Goal: Feedback & Contribution: Leave review/rating

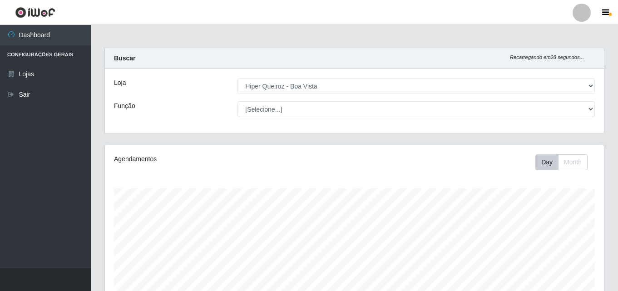
select select "514"
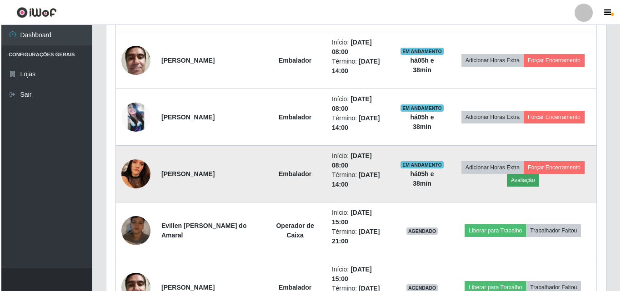
scroll to position [189, 499]
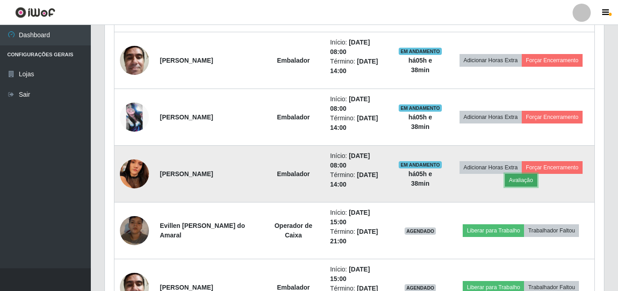
click at [530, 182] on button "Avaliação" at bounding box center [521, 180] width 32 height 13
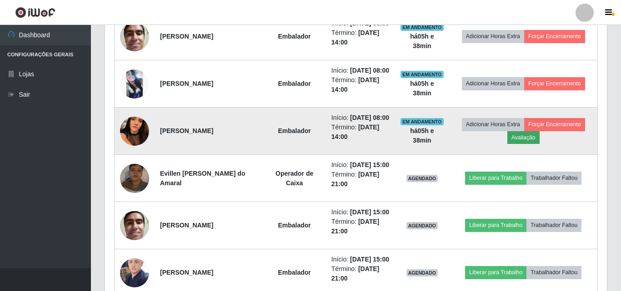
scroll to position [189, 495]
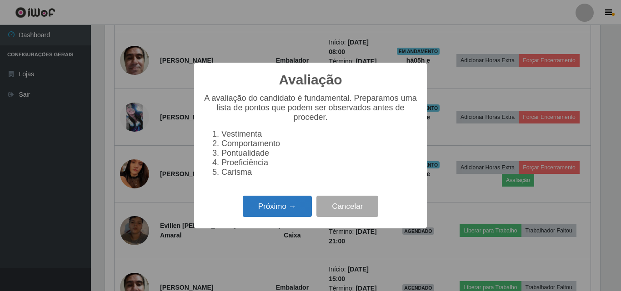
click at [299, 217] on button "Próximo →" at bounding box center [277, 206] width 69 height 21
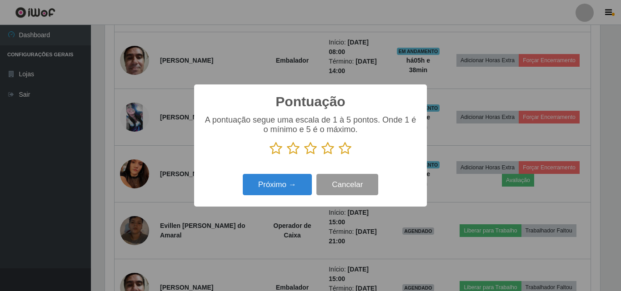
scroll to position [454117, 453811]
click at [345, 151] on icon at bounding box center [344, 149] width 13 height 14
click at [338, 155] on input "radio" at bounding box center [338, 155] width 0 height 0
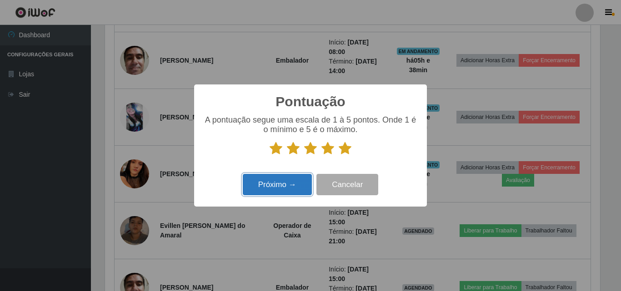
click at [290, 191] on button "Próximo →" at bounding box center [277, 184] width 69 height 21
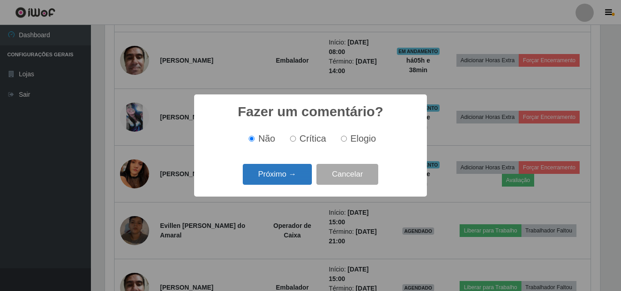
click at [304, 176] on button "Próximo →" at bounding box center [277, 174] width 69 height 21
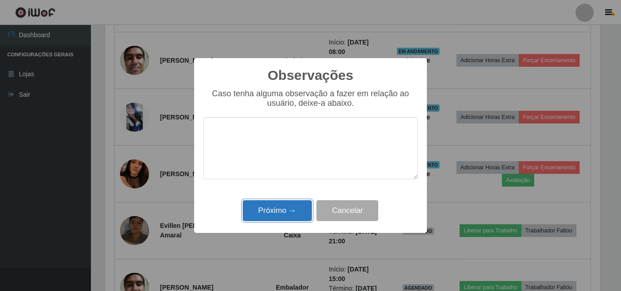
click at [289, 216] on button "Próximo →" at bounding box center [277, 210] width 69 height 21
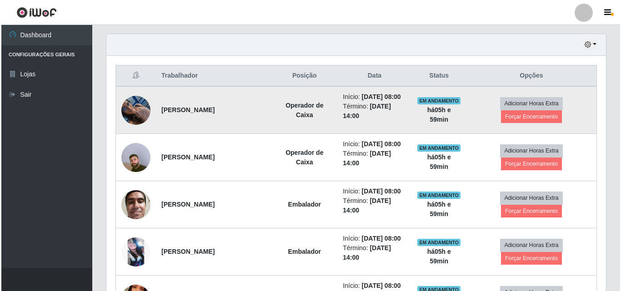
scroll to position [318, 0]
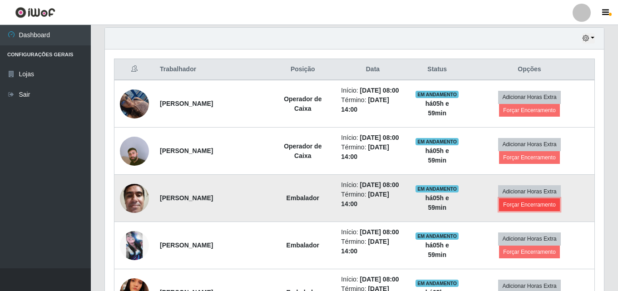
click at [543, 205] on button "Forçar Encerramento" at bounding box center [529, 205] width 61 height 13
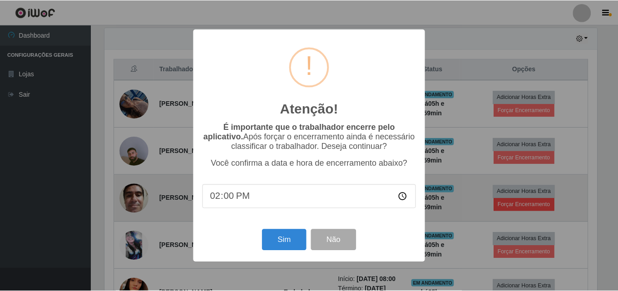
scroll to position [189, 495]
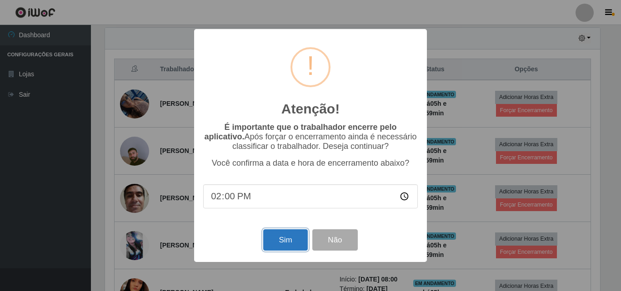
click at [274, 239] on button "Sim" at bounding box center [285, 239] width 44 height 21
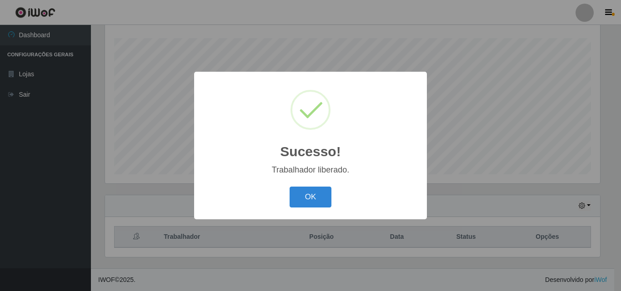
click at [306, 210] on div "OK Cancel" at bounding box center [310, 197] width 214 height 26
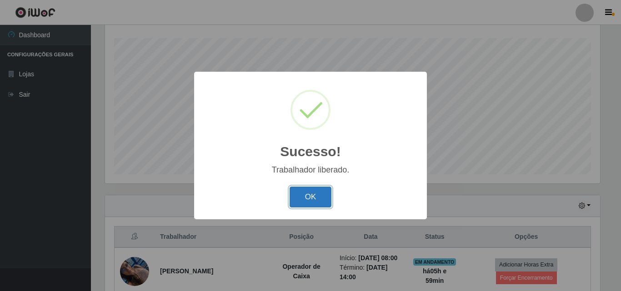
click at [320, 196] on button "OK" at bounding box center [310, 197] width 42 height 21
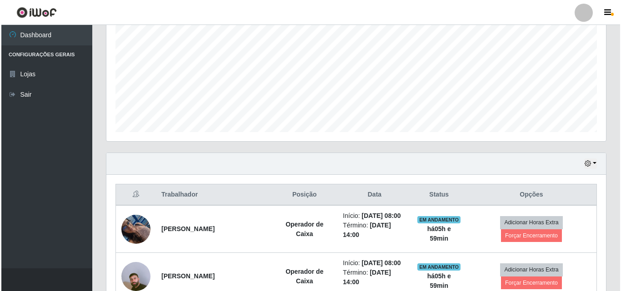
scroll to position [287, 0]
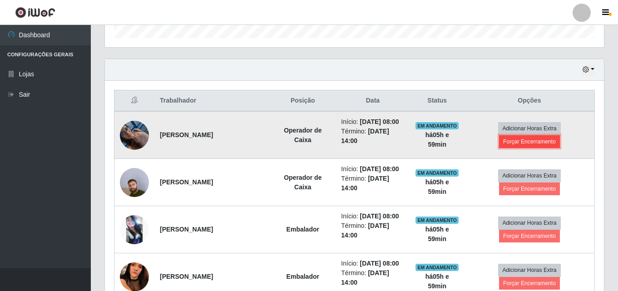
click at [538, 142] on button "Forçar Encerramento" at bounding box center [529, 141] width 61 height 13
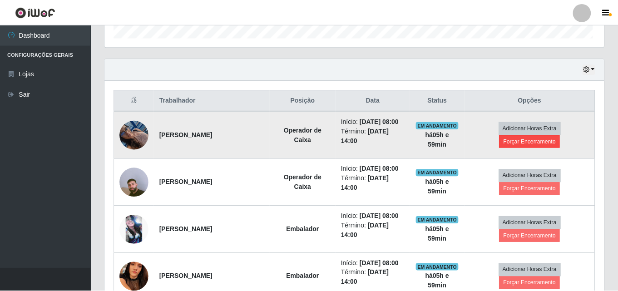
scroll to position [189, 495]
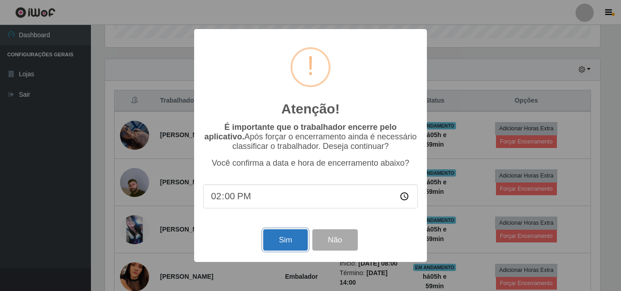
click at [297, 244] on button "Sim" at bounding box center [285, 239] width 44 height 21
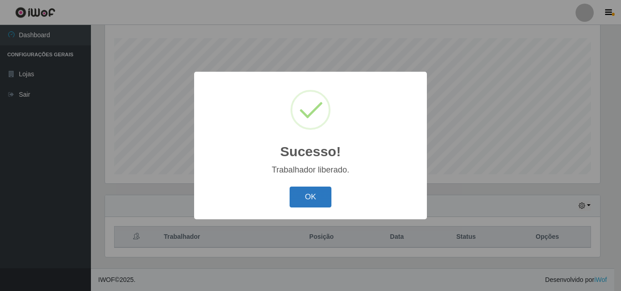
click at [313, 197] on button "OK" at bounding box center [310, 197] width 42 height 21
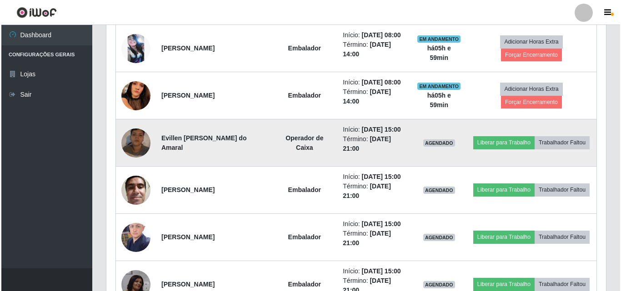
scroll to position [423, 0]
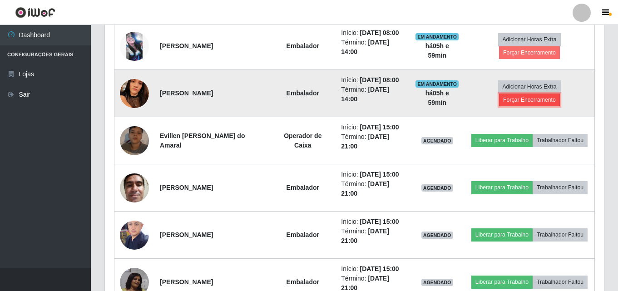
click at [539, 101] on button "Forçar Encerramento" at bounding box center [529, 100] width 61 height 13
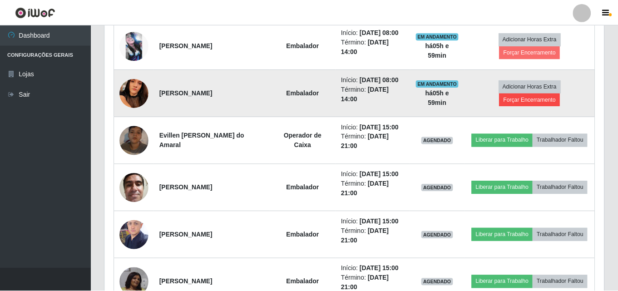
scroll to position [189, 495]
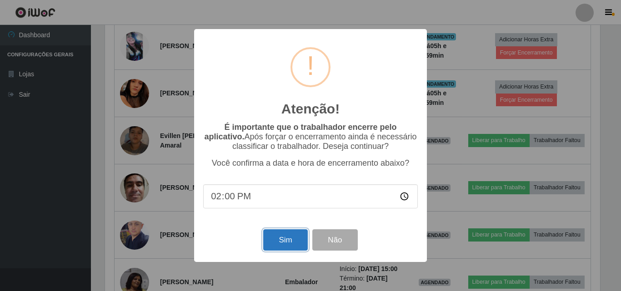
click at [290, 246] on button "Sim" at bounding box center [285, 239] width 44 height 21
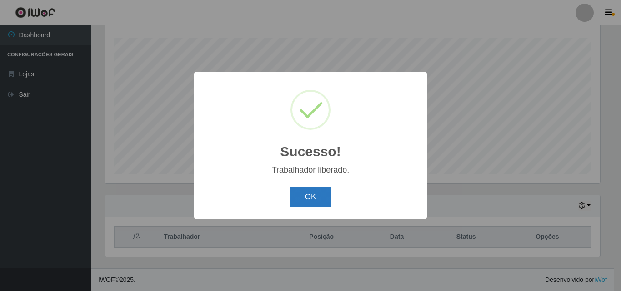
click at [327, 198] on button "OK" at bounding box center [310, 197] width 42 height 21
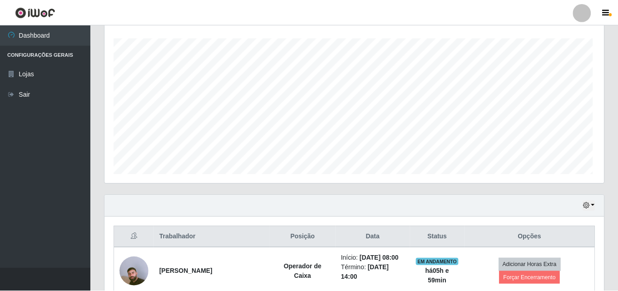
scroll to position [0, 0]
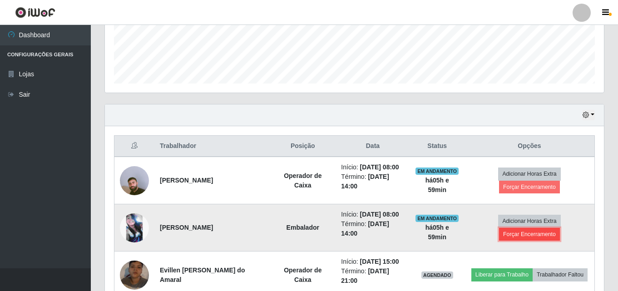
click at [527, 234] on button "Forçar Encerramento" at bounding box center [529, 234] width 61 height 13
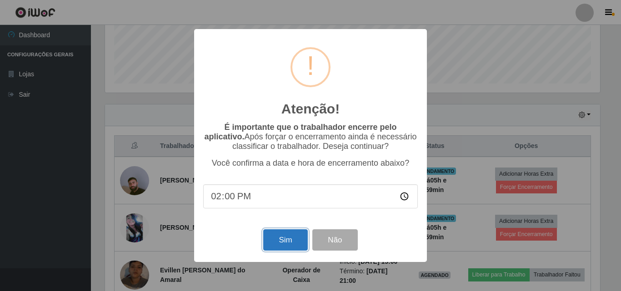
click at [280, 245] on button "Sim" at bounding box center [285, 239] width 44 height 21
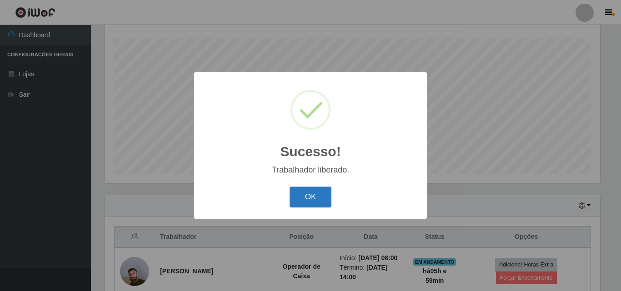
click at [304, 191] on button "OK" at bounding box center [310, 197] width 42 height 21
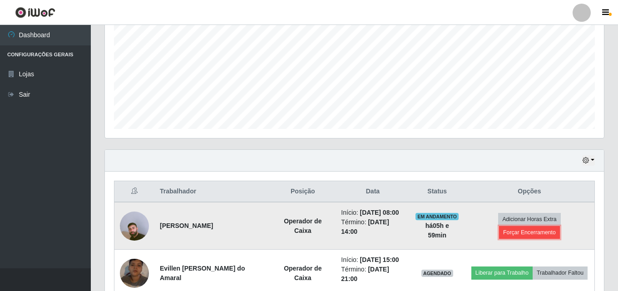
click at [539, 230] on button "Forçar Encerramento" at bounding box center [529, 232] width 61 height 13
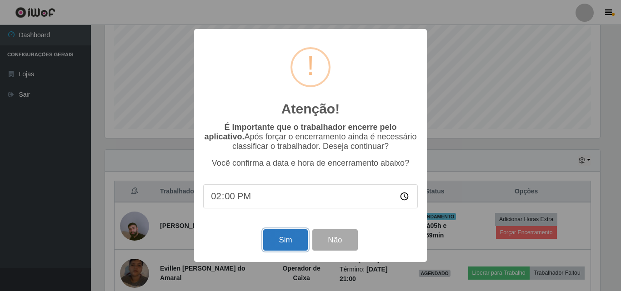
click at [284, 242] on button "Sim" at bounding box center [285, 239] width 44 height 21
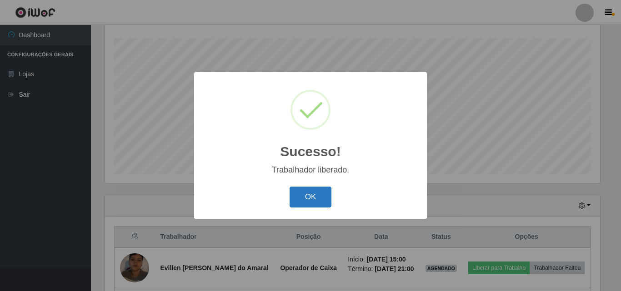
click at [317, 191] on button "OK" at bounding box center [310, 197] width 42 height 21
